Goal: Transaction & Acquisition: Book appointment/travel/reservation

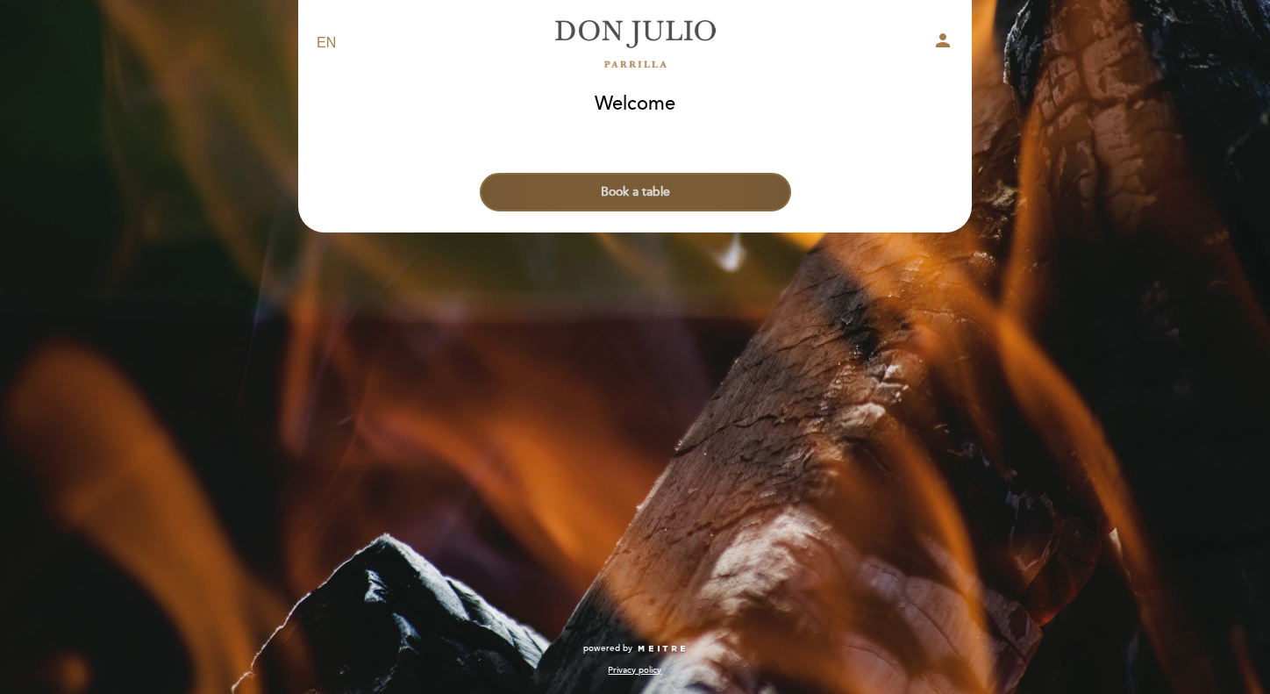
click at [646, 189] on button "Book a table" at bounding box center [635, 192] width 311 height 39
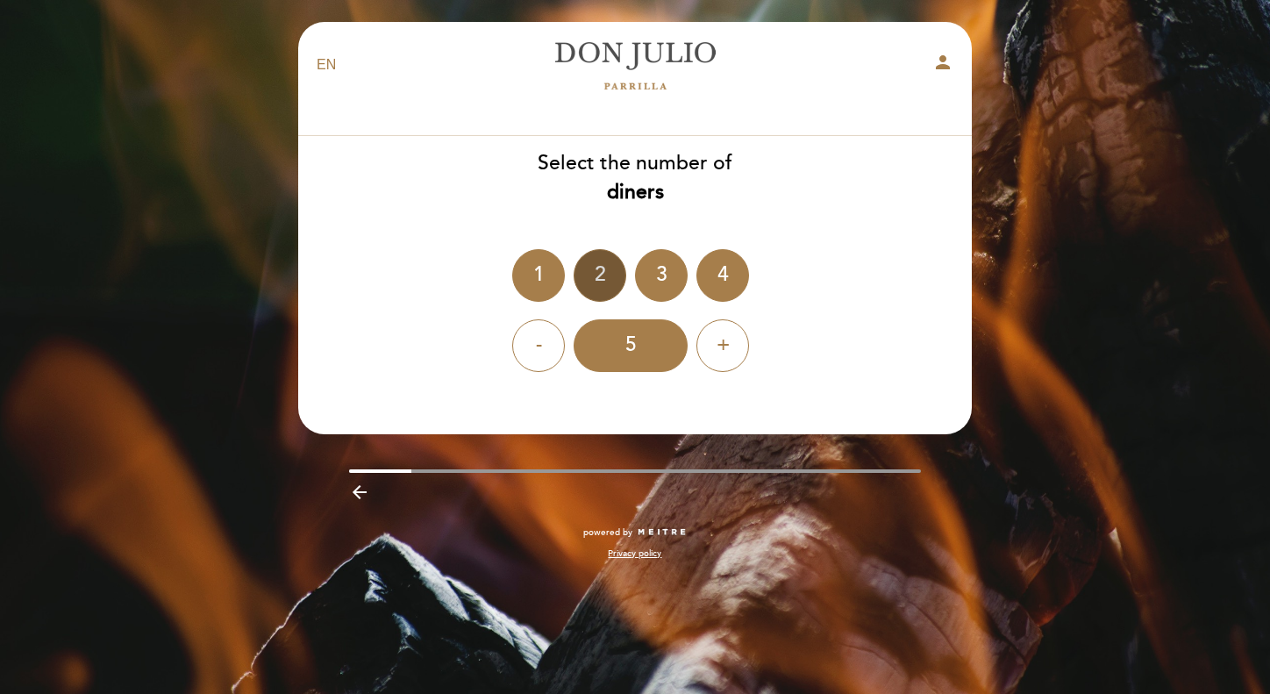
click at [604, 277] on div "2" at bounding box center [600, 275] width 53 height 53
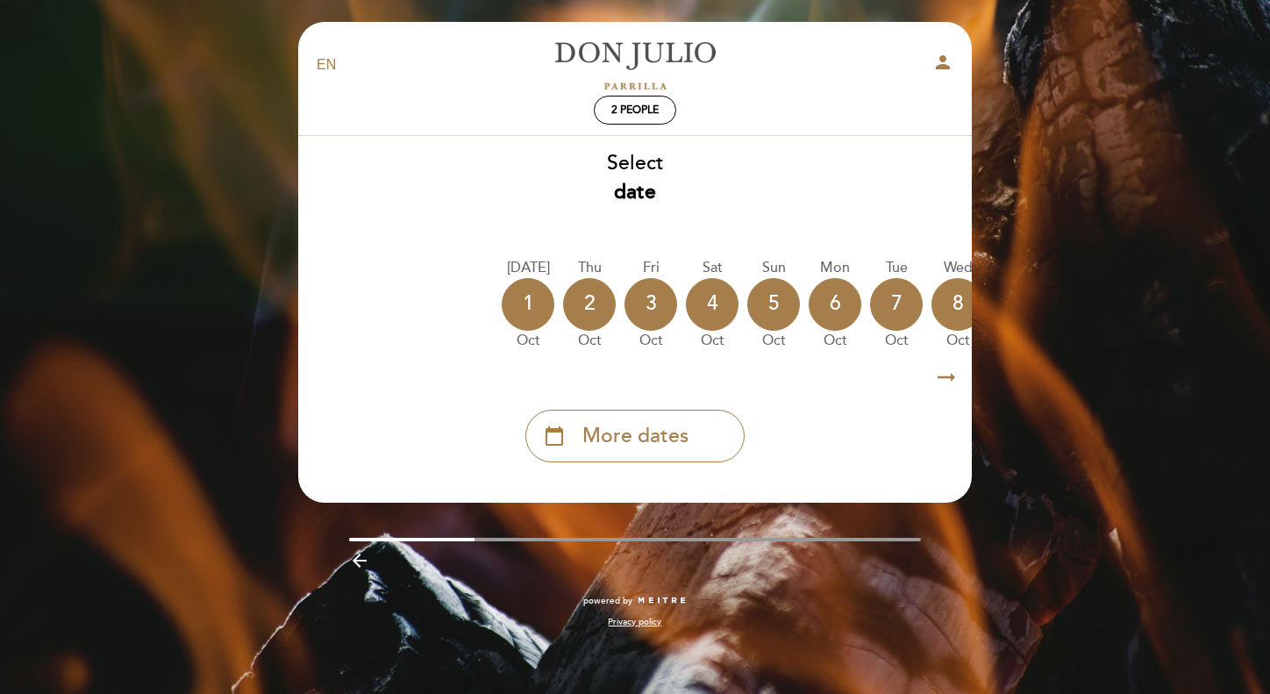
click at [937, 383] on icon "arrow_right_alt" at bounding box center [946, 378] width 26 height 38
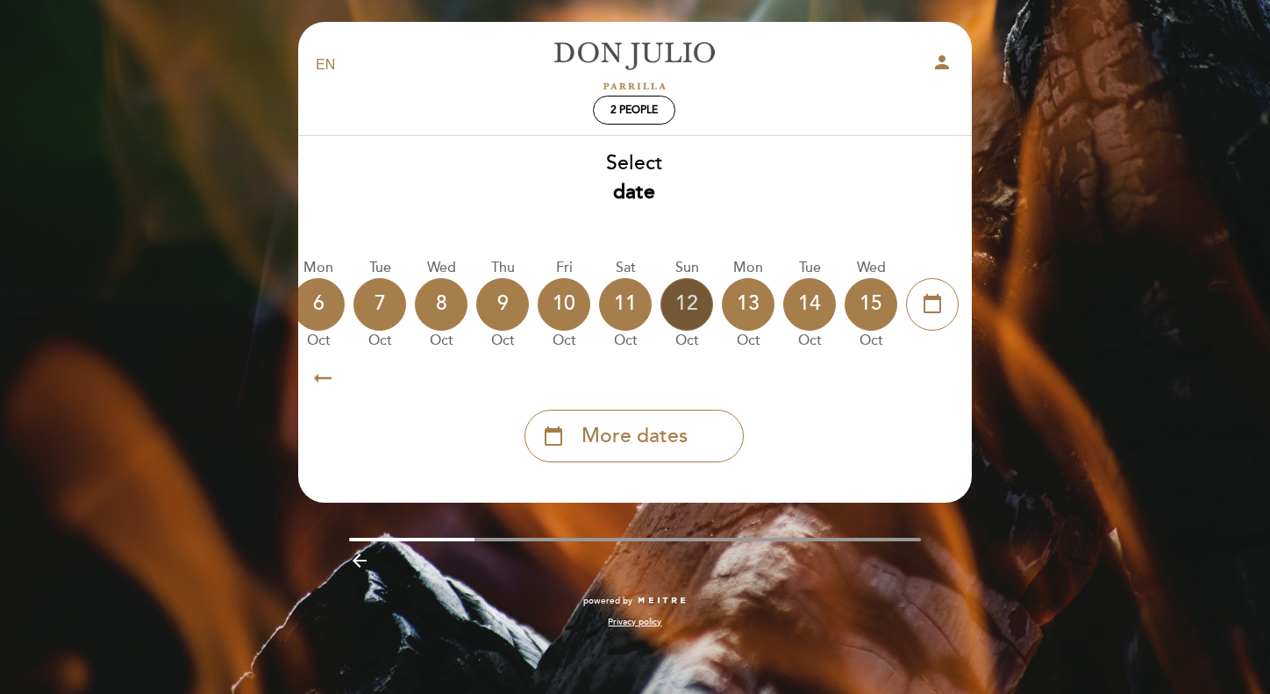
scroll to position [0, 496]
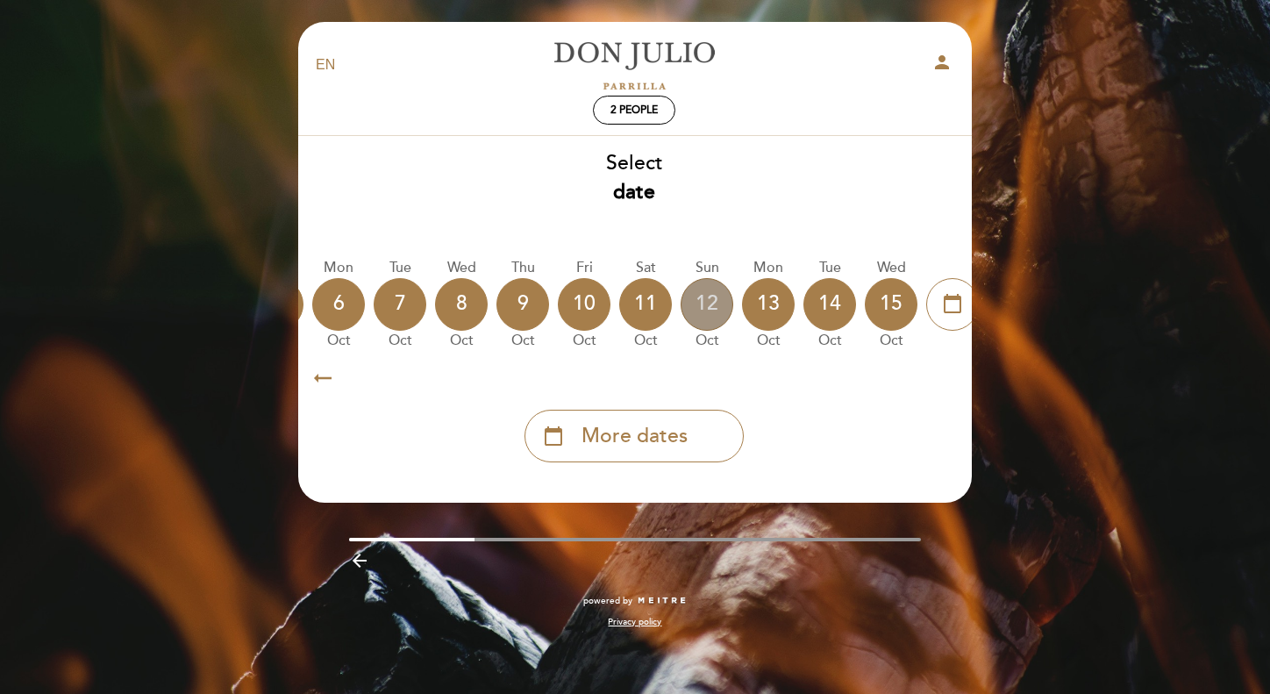
click at [697, 297] on div "12" at bounding box center [707, 304] width 53 height 53
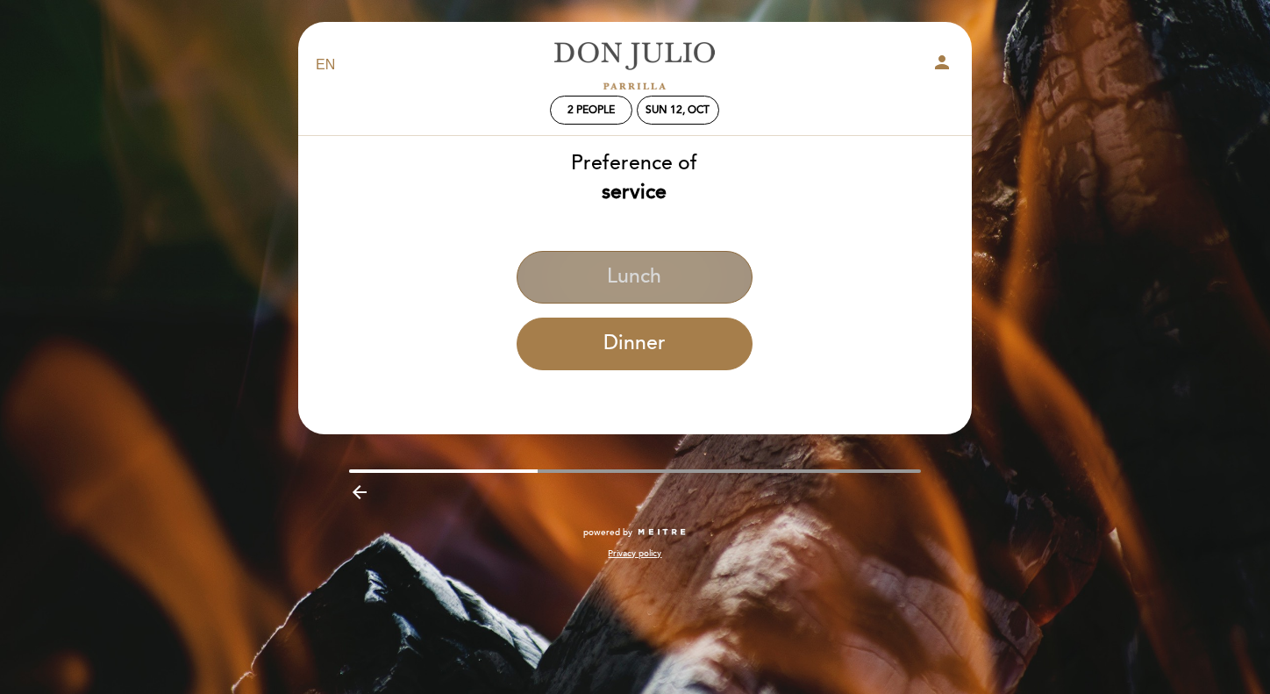
click at [697, 297] on button "Lunch" at bounding box center [635, 277] width 236 height 53
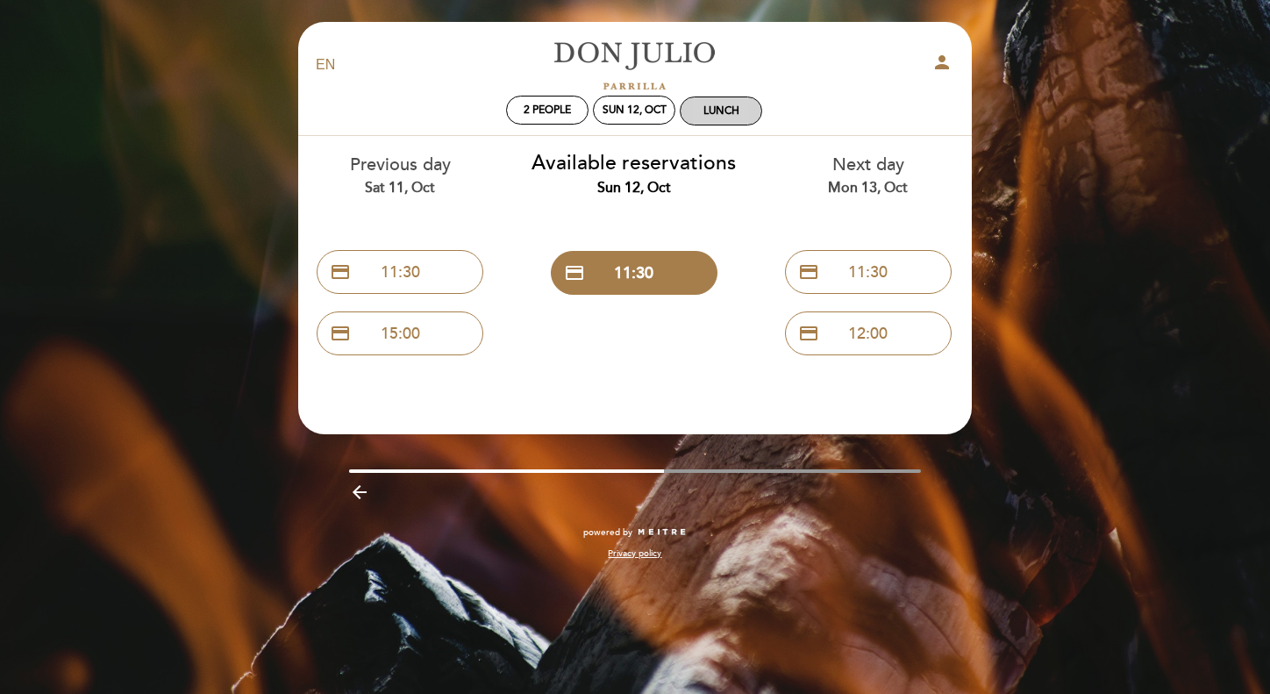
click at [708, 101] on div "Lunch" at bounding box center [721, 110] width 81 height 27
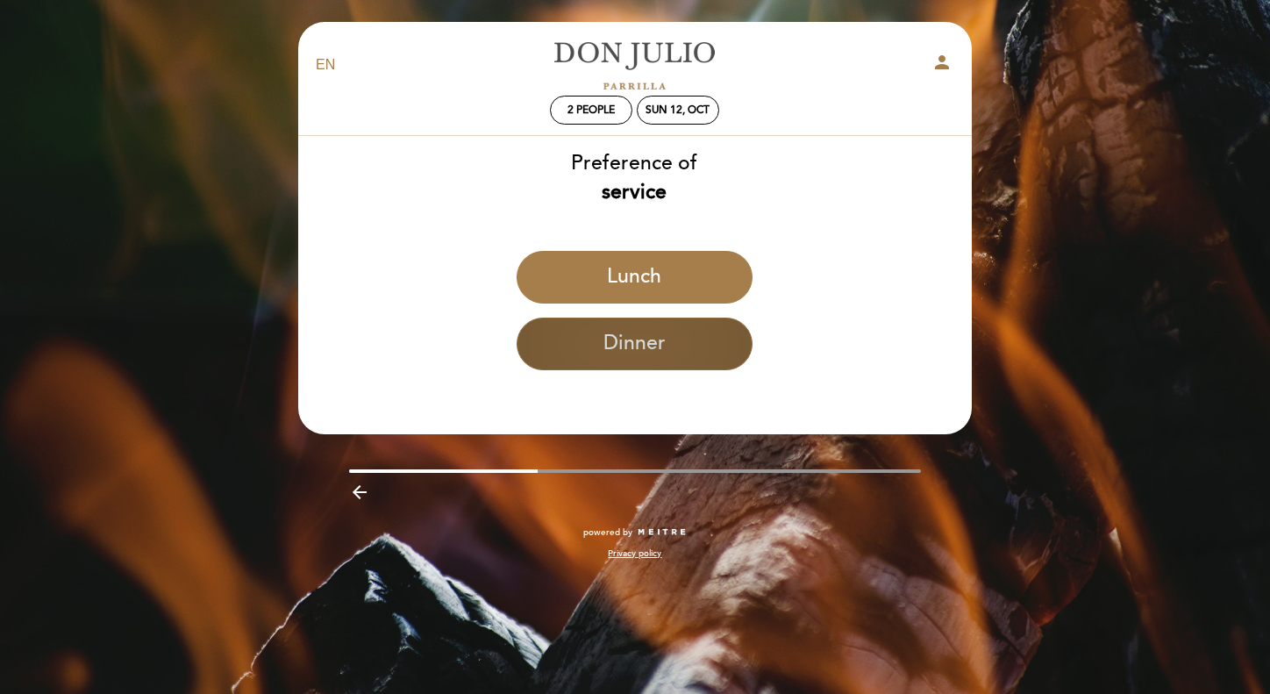
click at [656, 359] on button "Dinner" at bounding box center [635, 344] width 236 height 53
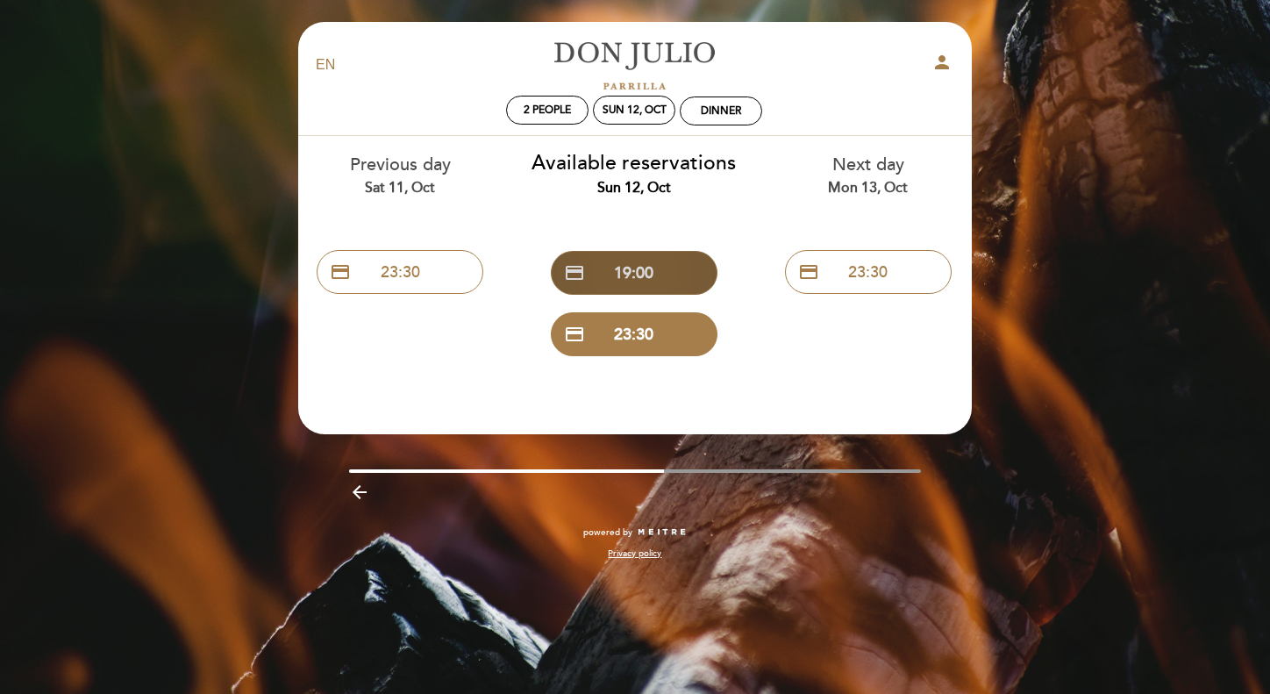
click at [626, 274] on button "credit_card 19:00" at bounding box center [634, 273] width 167 height 44
